Goal: Task Accomplishment & Management: Manage account settings

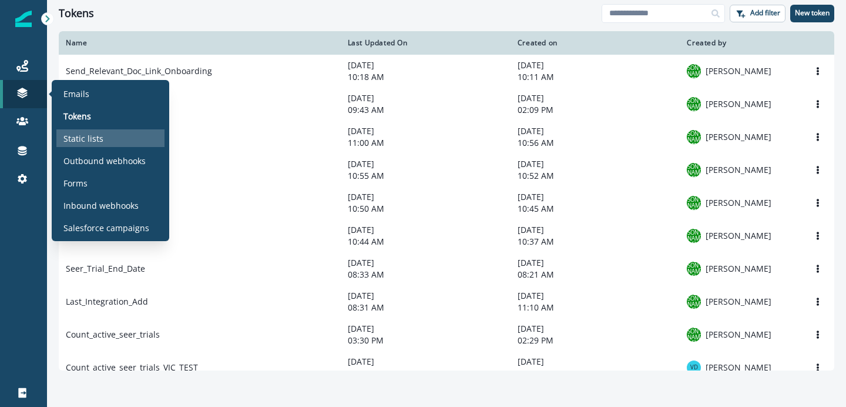
click at [84, 129] on div "Static lists" at bounding box center [110, 138] width 108 height 18
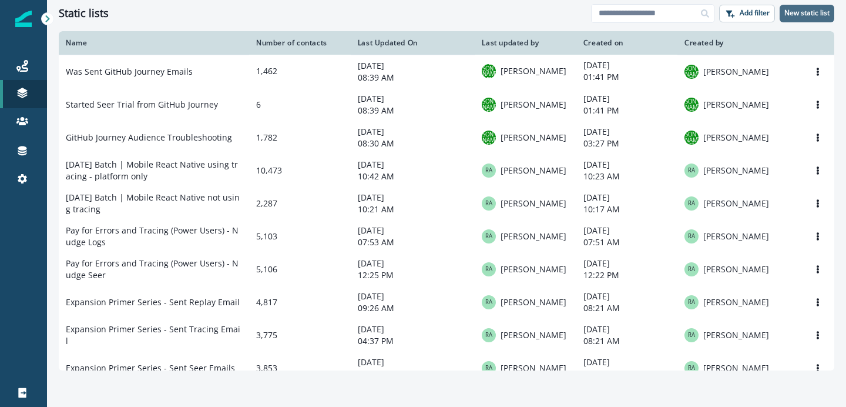
click at [800, 9] on p "New static list" at bounding box center [806, 13] width 45 height 8
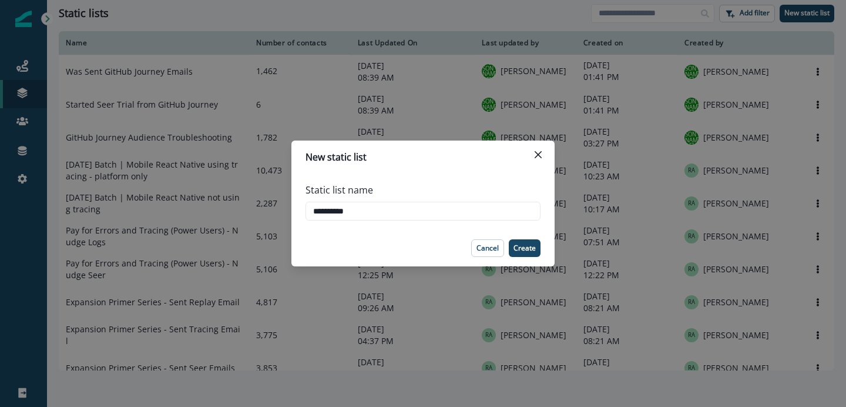
type input "**********"
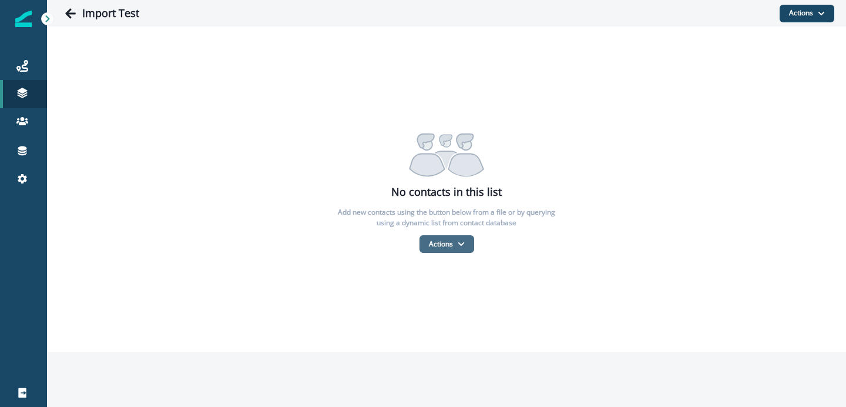
click at [459, 238] on button "Actions" at bounding box center [447, 244] width 55 height 18
click at [388, 223] on p "Add new contacts using the button below from a file or by querying using a dyna…" at bounding box center [446, 217] width 235 height 21
click at [21, 153] on icon at bounding box center [22, 151] width 12 height 12
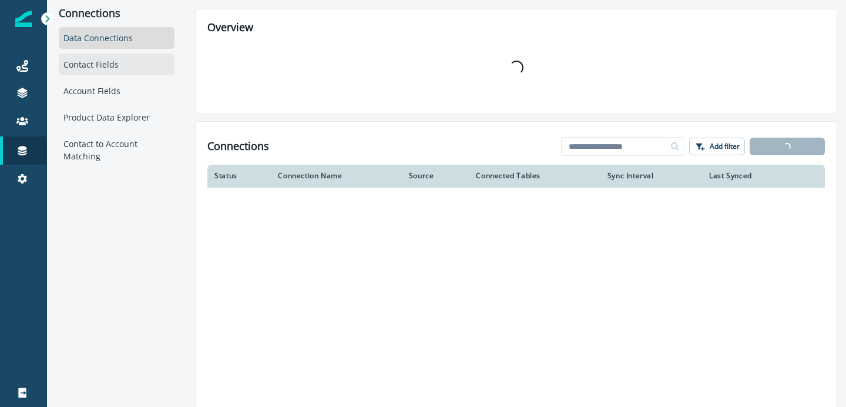
click at [104, 60] on div "Contact Fields" at bounding box center [117, 64] width 116 height 22
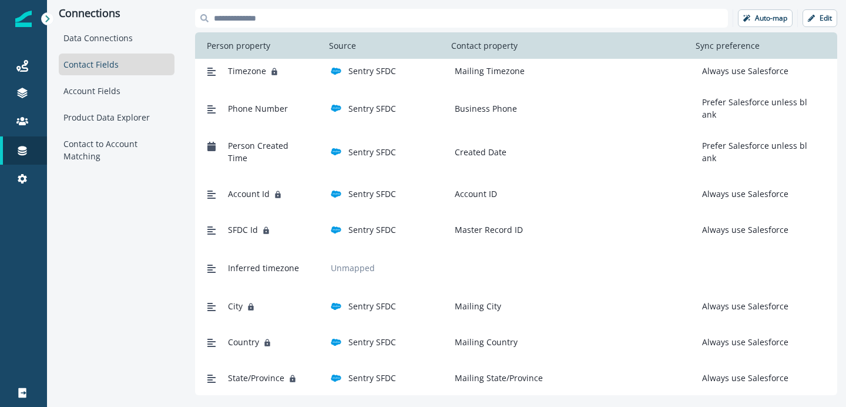
scroll to position [221, 0]
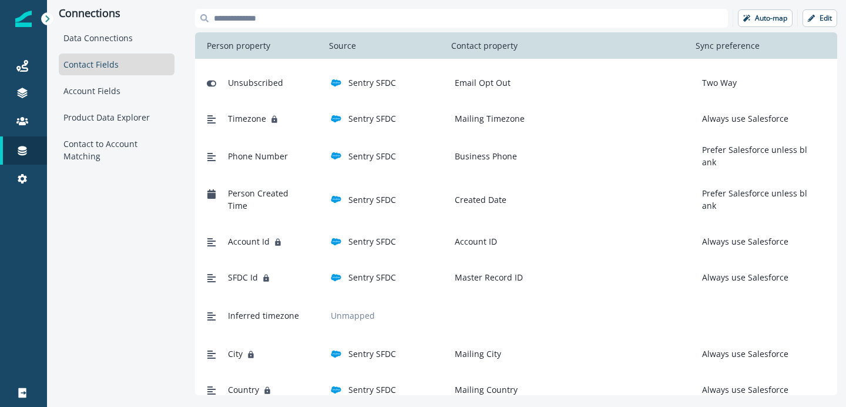
click at [92, 72] on div "Contact Fields" at bounding box center [117, 64] width 116 height 22
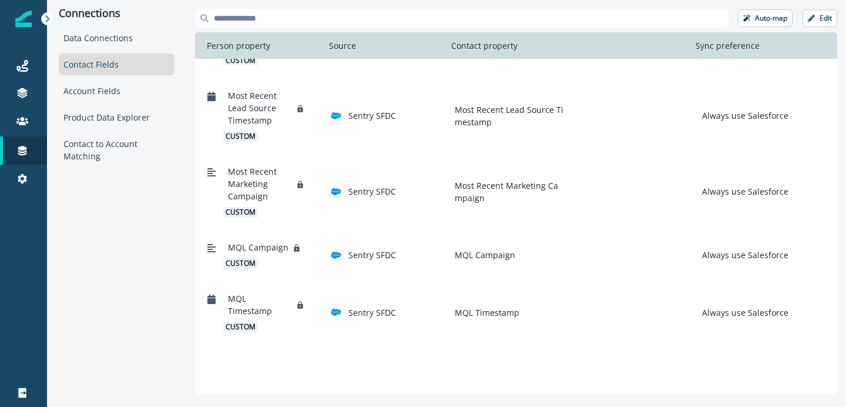
scroll to position [2010, 0]
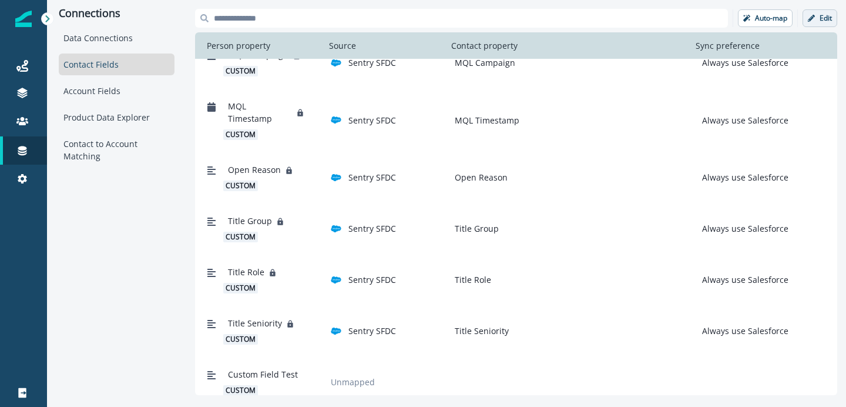
click at [820, 15] on p "Edit" at bounding box center [826, 18] width 12 height 8
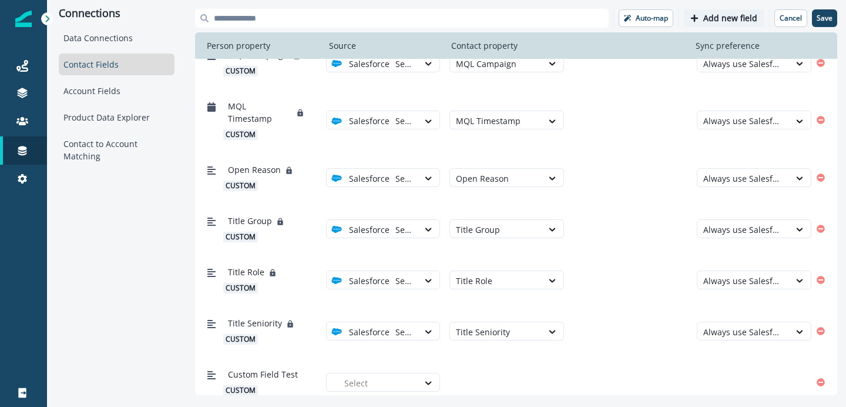
click at [708, 18] on p "Add new field" at bounding box center [730, 19] width 54 height 10
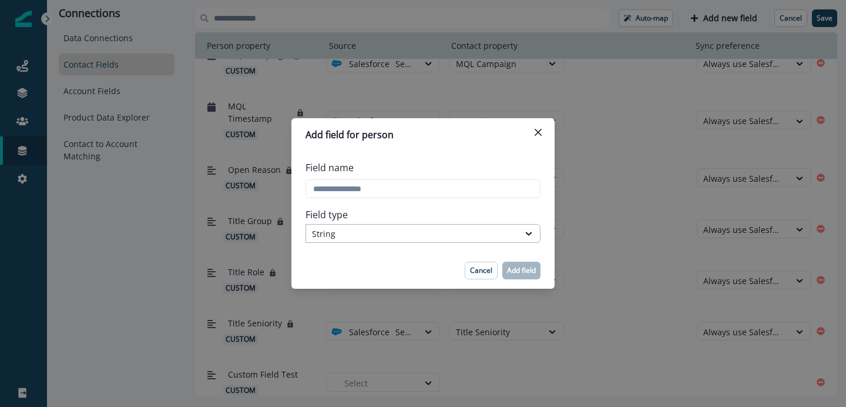
click at [425, 234] on div "String" at bounding box center [412, 233] width 201 height 12
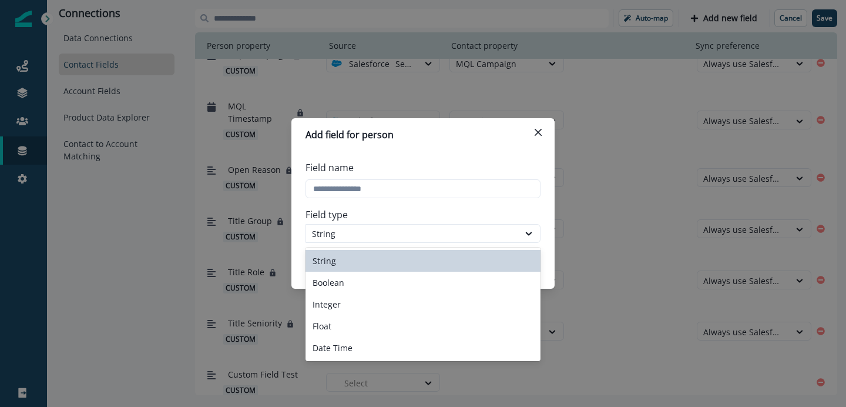
click at [404, 255] on div "String" at bounding box center [423, 261] width 235 height 22
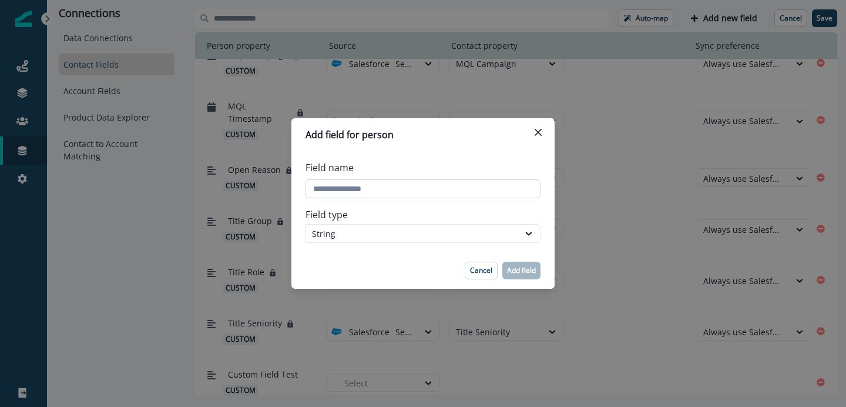
click at [374, 187] on input "Field name" at bounding box center [423, 188] width 235 height 19
type input "**********"
click at [507, 271] on p "Add field" at bounding box center [521, 270] width 29 height 8
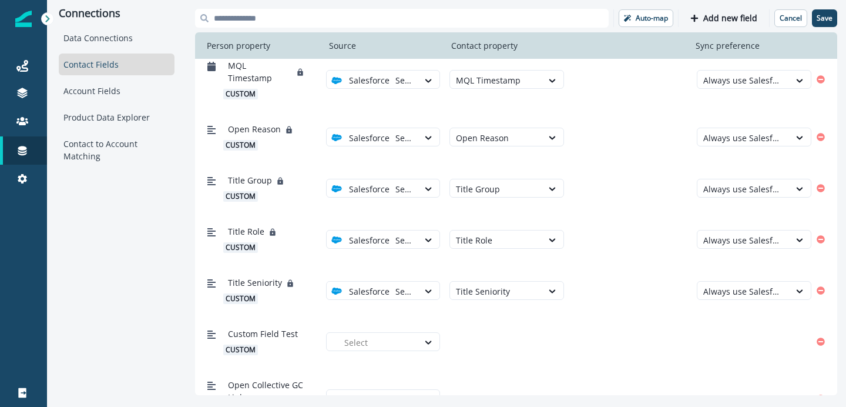
scroll to position [2073, 0]
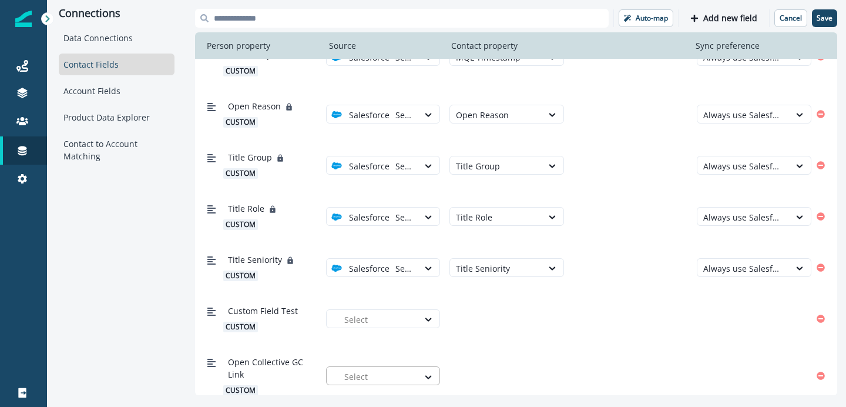
click at [401, 369] on div at bounding box center [378, 376] width 69 height 15
click at [445, 344] on div "Open Collective GC Link custom Select" at bounding box center [516, 375] width 642 height 63
click at [826, 17] on p "Save" at bounding box center [825, 18] width 16 height 8
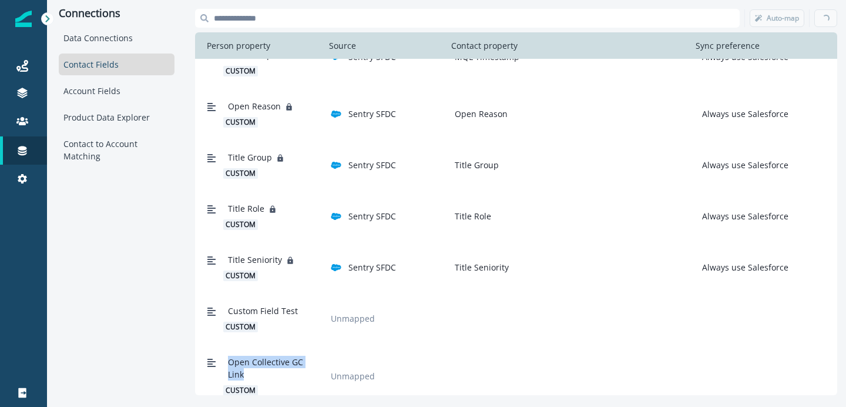
drag, startPoint x: 253, startPoint y: 356, endPoint x: 227, endPoint y: 353, distance: 26.0
click at [227, 355] on div "Open Collective GC Link custom" at bounding box center [264, 375] width 82 height 40
copy span "Open Collective GC Link"
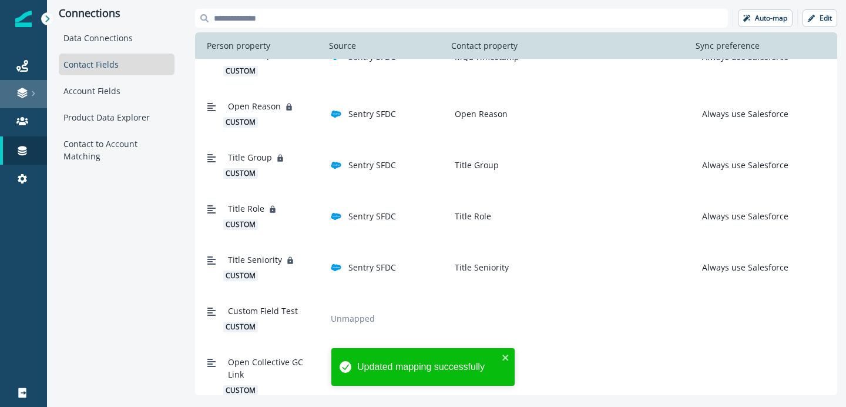
click at [22, 86] on link at bounding box center [23, 94] width 47 height 28
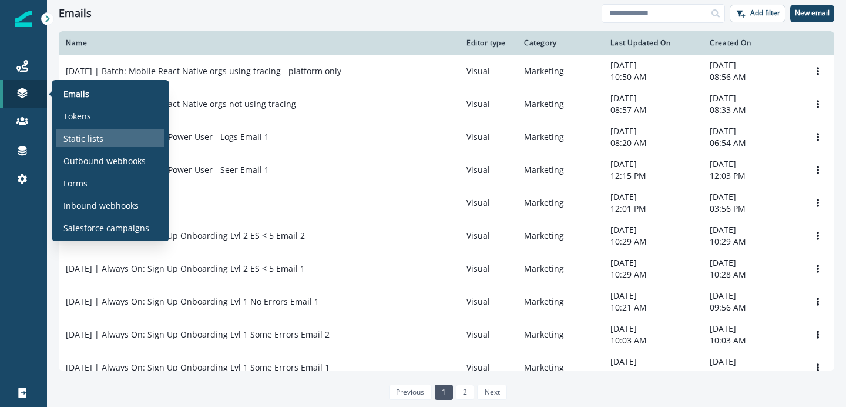
click at [78, 135] on p "Static lists" at bounding box center [83, 138] width 40 height 12
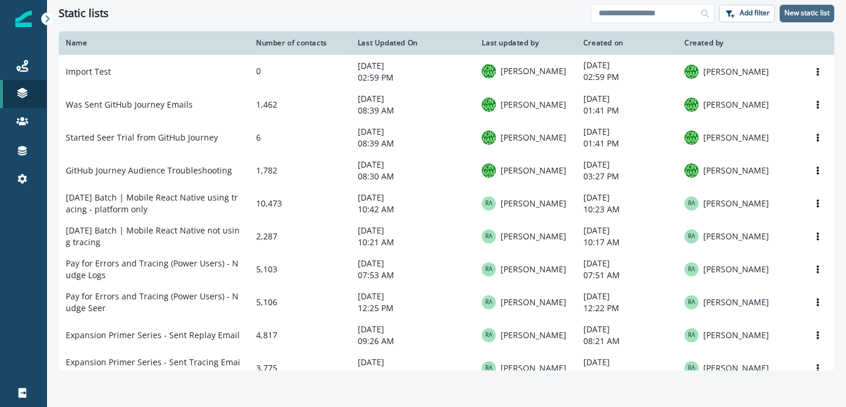
click at [823, 9] on p "New static list" at bounding box center [806, 13] width 45 height 8
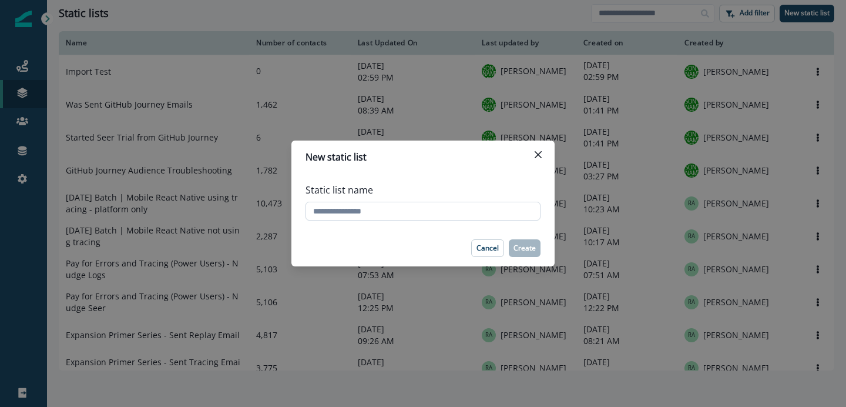
click at [345, 207] on input "Static list name" at bounding box center [423, 211] width 235 height 19
click at [325, 101] on div "New static list Static list name Cancel Create" at bounding box center [423, 203] width 846 height 407
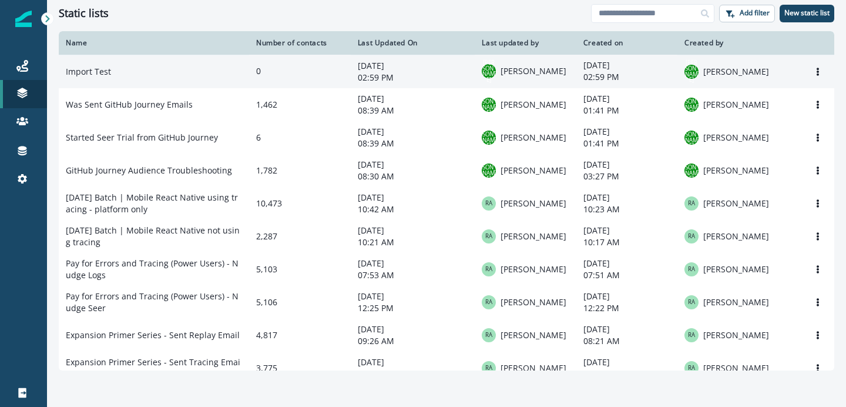
click at [186, 85] on td "Import Test" at bounding box center [154, 71] width 190 height 33
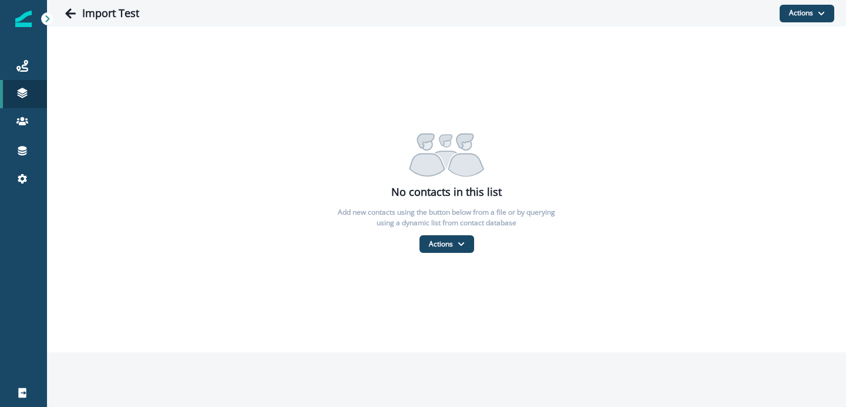
click at [456, 233] on div "No contacts in this list Add new contacts using the button below from a file or…" at bounding box center [446, 189] width 799 height 128
click at [459, 250] on button "Actions" at bounding box center [447, 244] width 55 height 18
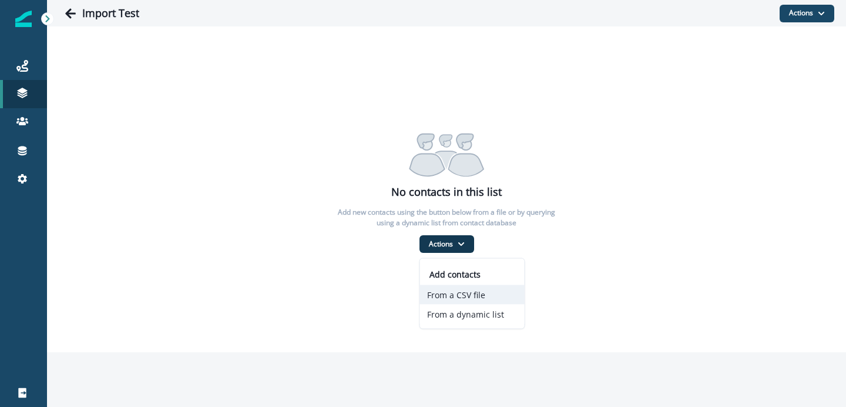
click at [457, 294] on button "From a CSV file" at bounding box center [472, 294] width 105 height 19
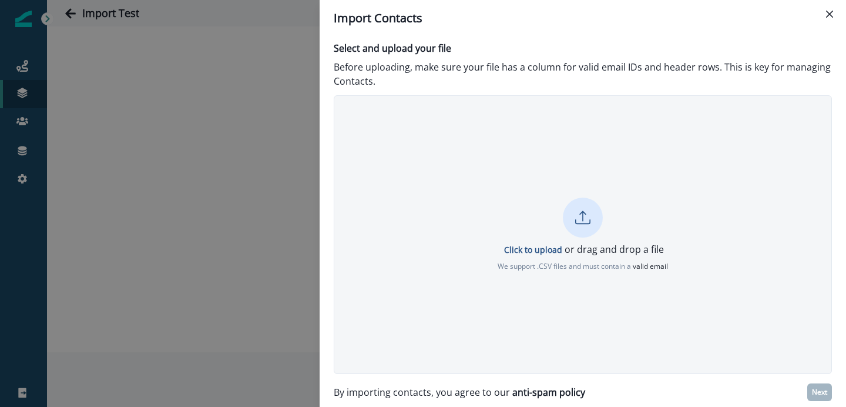
click at [578, 217] on icon at bounding box center [582, 217] width 15 height 15
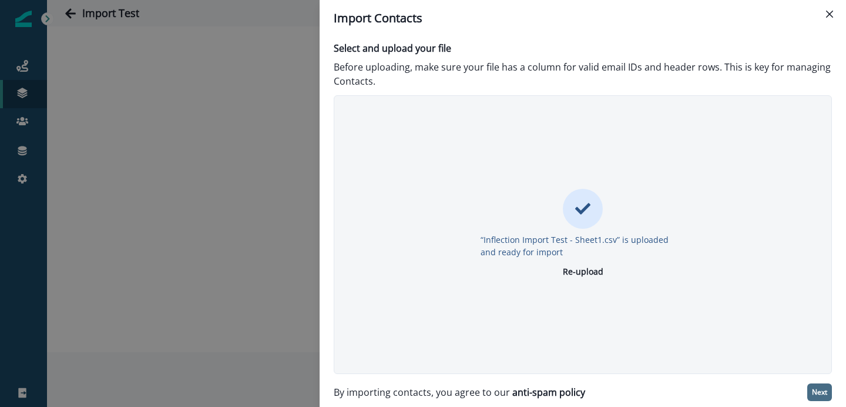
click at [822, 397] on button "Next" at bounding box center [819, 392] width 25 height 18
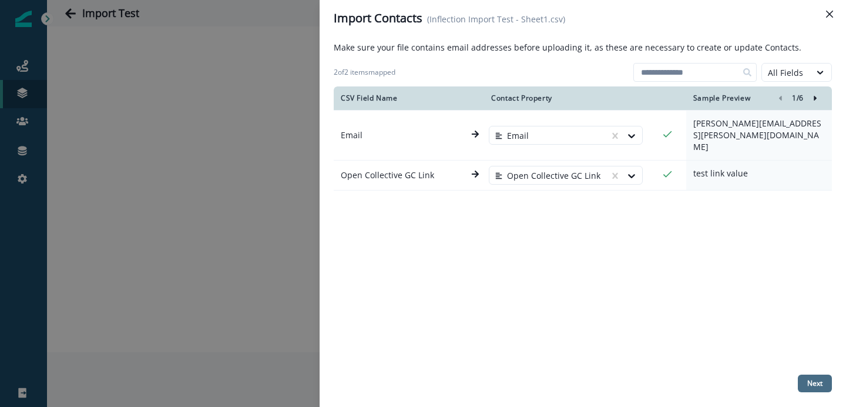
click at [820, 382] on p "Next" at bounding box center [814, 383] width 15 height 8
click at [813, 99] on icon "Right-forward-icon" at bounding box center [815, 98] width 8 height 8
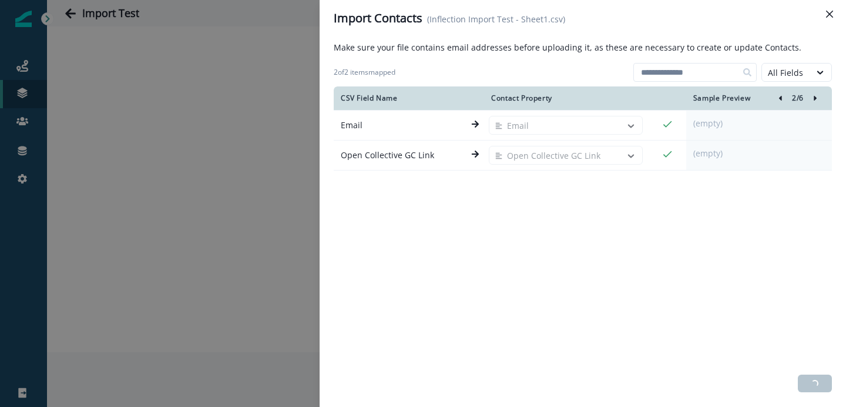
click at [780, 98] on icon "left-icon" at bounding box center [780, 98] width 3 height 5
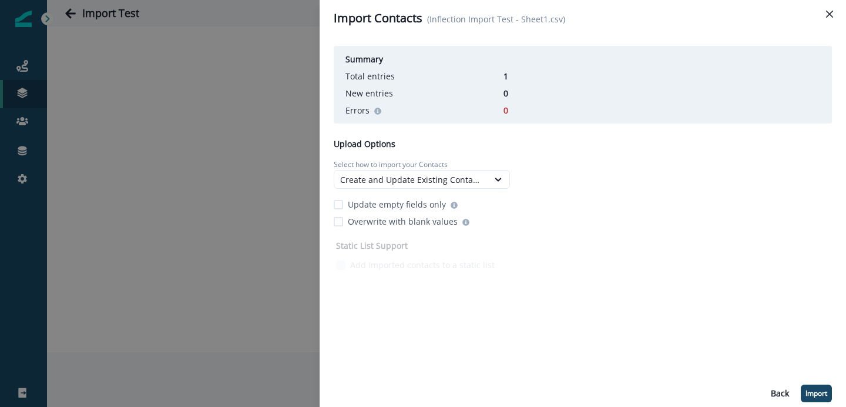
click at [336, 204] on span at bounding box center [338, 204] width 9 height 9
click at [806, 389] on p "Import" at bounding box center [817, 393] width 22 height 8
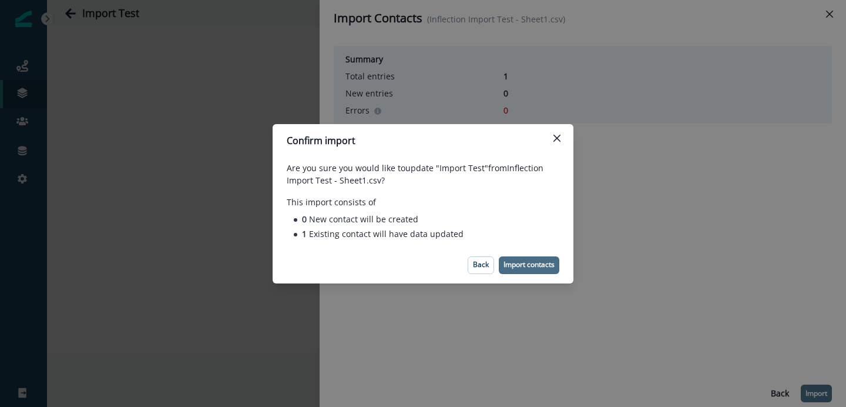
click at [528, 264] on p "Import contacts" at bounding box center [529, 264] width 51 height 8
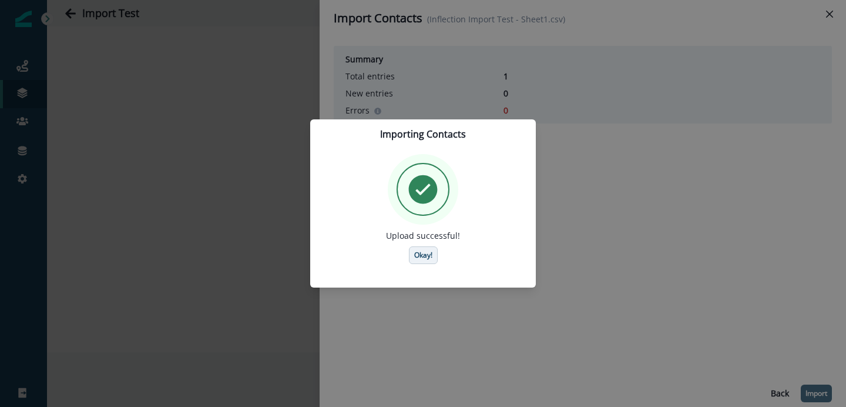
click at [418, 259] on button "Okay!" at bounding box center [423, 255] width 29 height 18
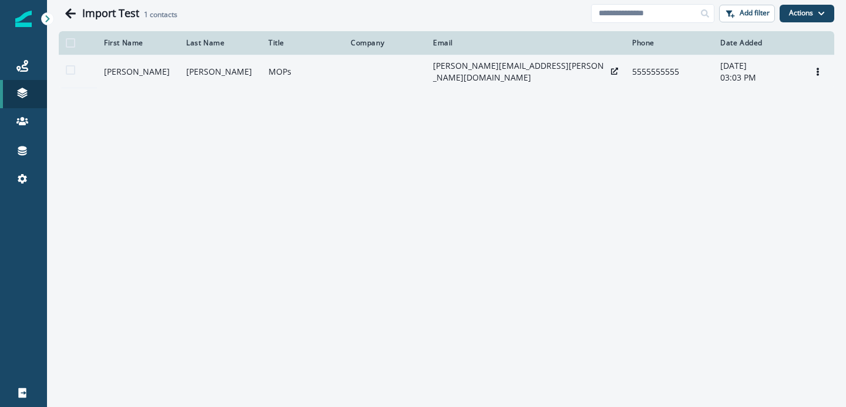
click at [63, 78] on td at bounding box center [78, 71] width 38 height 33
click at [72, 75] on span at bounding box center [70, 69] width 9 height 9
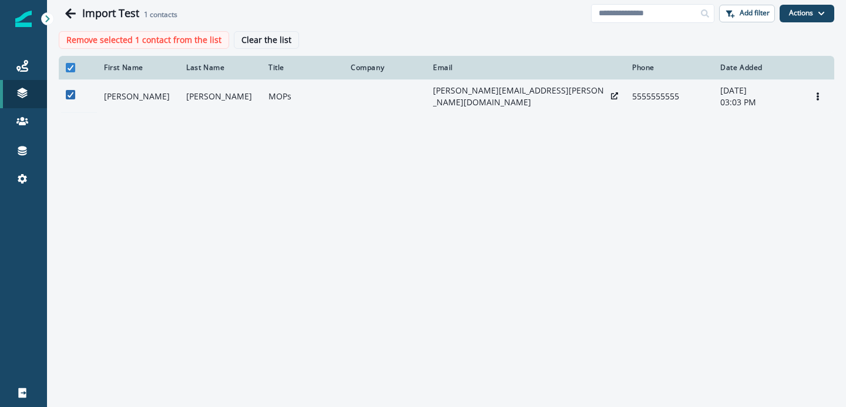
click at [68, 98] on icon at bounding box center [70, 95] width 7 height 6
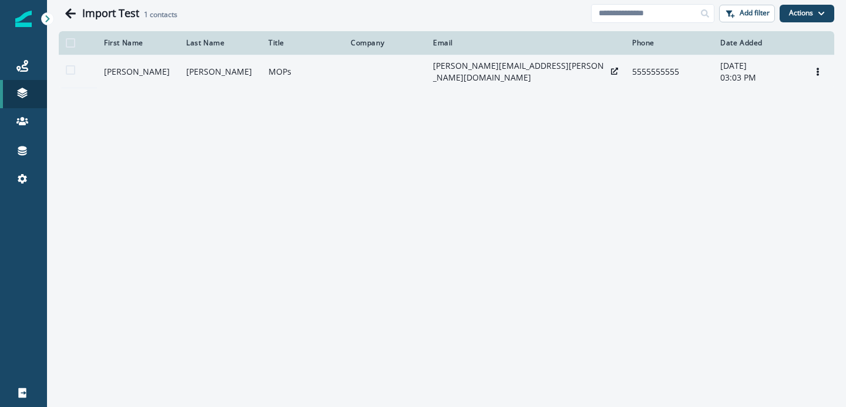
click at [311, 71] on td "MOPs" at bounding box center [302, 71] width 82 height 33
click at [818, 80] on button "Options" at bounding box center [818, 72] width 19 height 18
click at [646, 88] on td "5555555555" at bounding box center [669, 71] width 88 height 33
click at [611, 75] on icon at bounding box center [614, 71] width 7 height 7
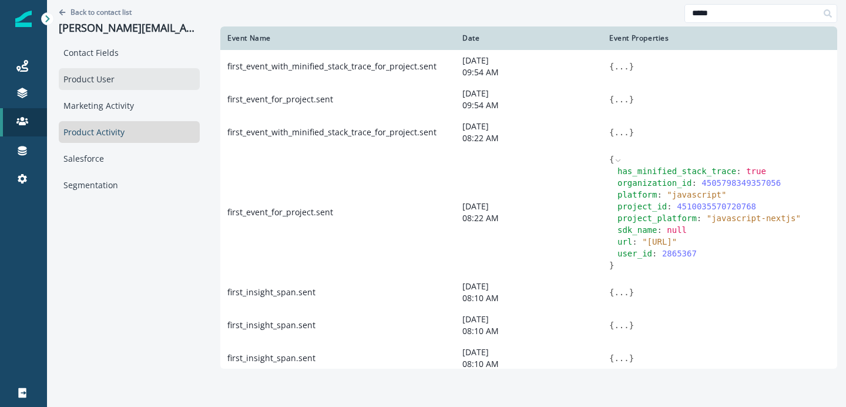
click at [93, 77] on div "Product User" at bounding box center [129, 79] width 141 height 22
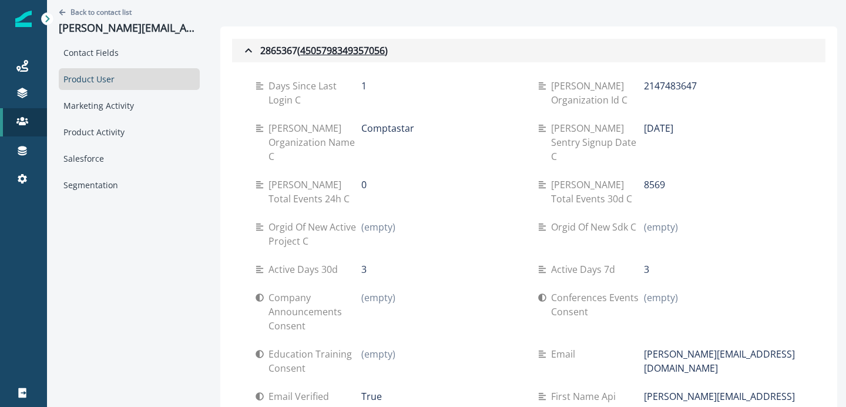
click at [245, 49] on icon "button" at bounding box center [248, 50] width 7 height 4
click at [241, 46] on icon "button" at bounding box center [248, 50] width 14 height 14
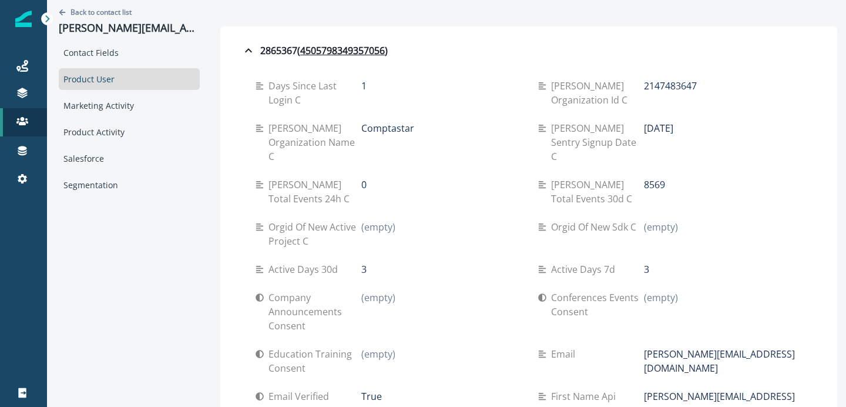
click at [79, 141] on p "Accounts" at bounding box center [81, 144] width 36 height 12
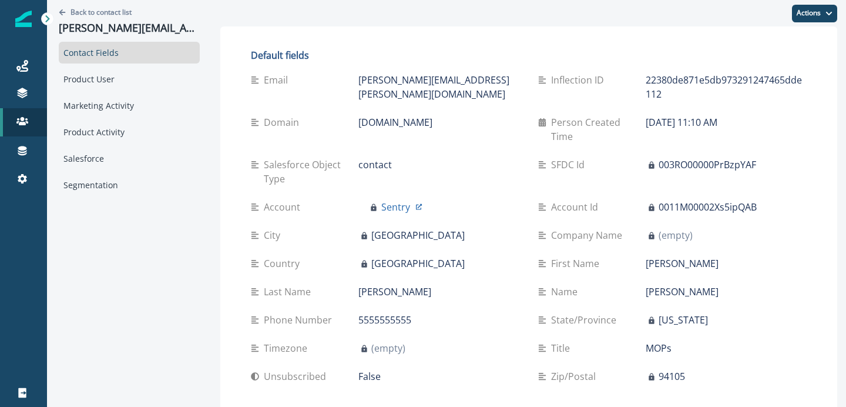
scroll to position [664, 0]
